Goal: Information Seeking & Learning: Learn about a topic

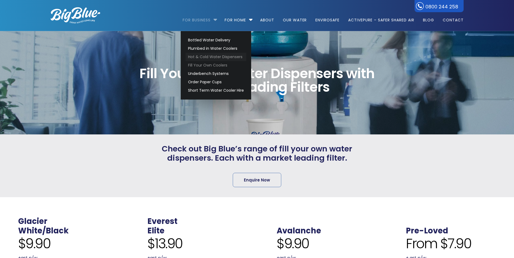
click at [222, 56] on link "Hot & Cold Water Dispensers" at bounding box center [216, 57] width 61 height 8
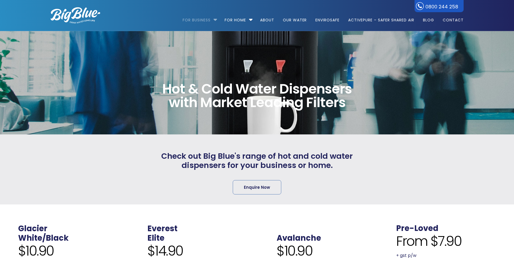
click at [215, 20] on li "For Business Bottled Water Delivery Plumbed in Water Coolers Hot & Cold Water D…" at bounding box center [201, 17] width 37 height 31
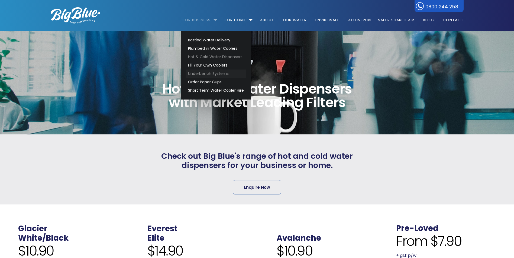
click at [221, 76] on link "Underbench Systems" at bounding box center [216, 74] width 61 height 8
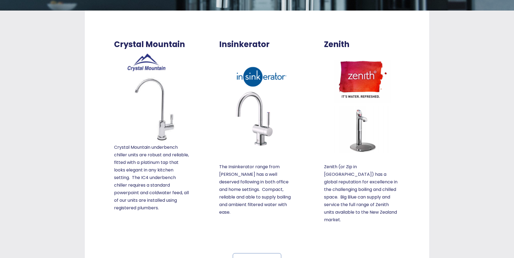
scroll to position [108, 0]
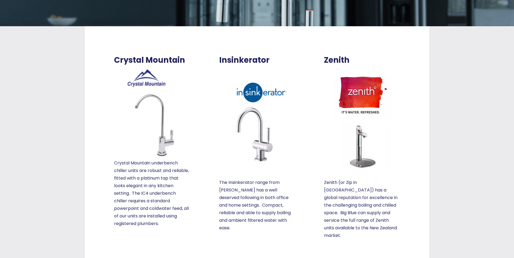
click at [249, 83] on img at bounding box center [257, 122] width 76 height 95
click at [255, 99] on img at bounding box center [257, 122] width 76 height 95
click at [255, 61] on span "Insinkerator" at bounding box center [244, 60] width 50 height 9
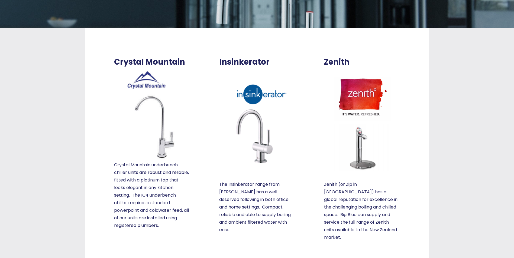
scroll to position [0, 0]
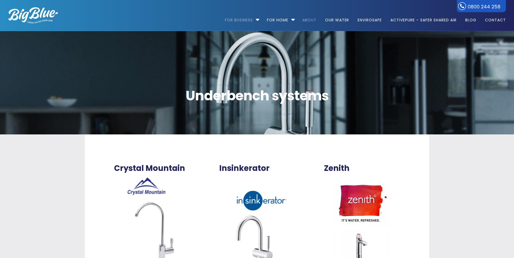
click at [304, 21] on link "About" at bounding box center [310, 17] width 22 height 35
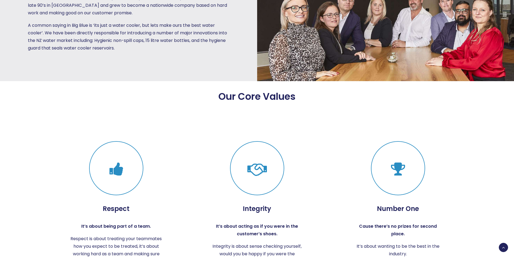
scroll to position [647, 0]
